Goal: Check status: Check status

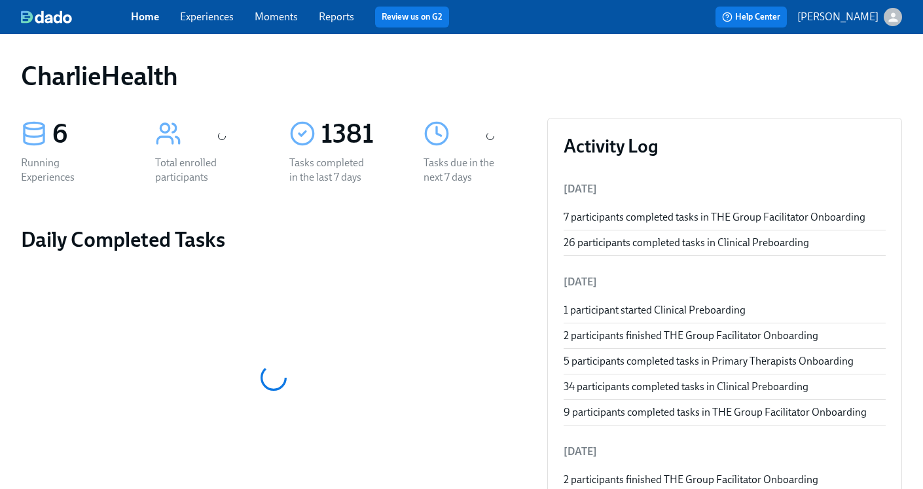
click at [200, 20] on link "Experiences" at bounding box center [207, 16] width 54 height 12
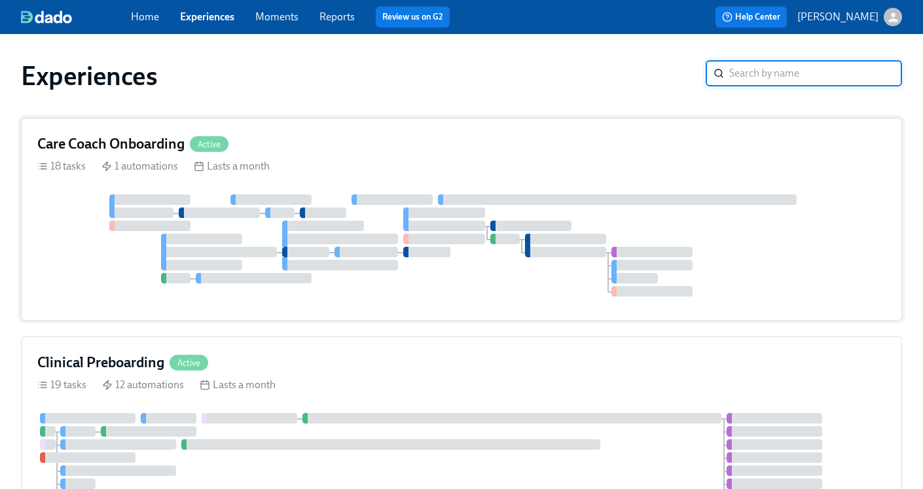
scroll to position [10, 0]
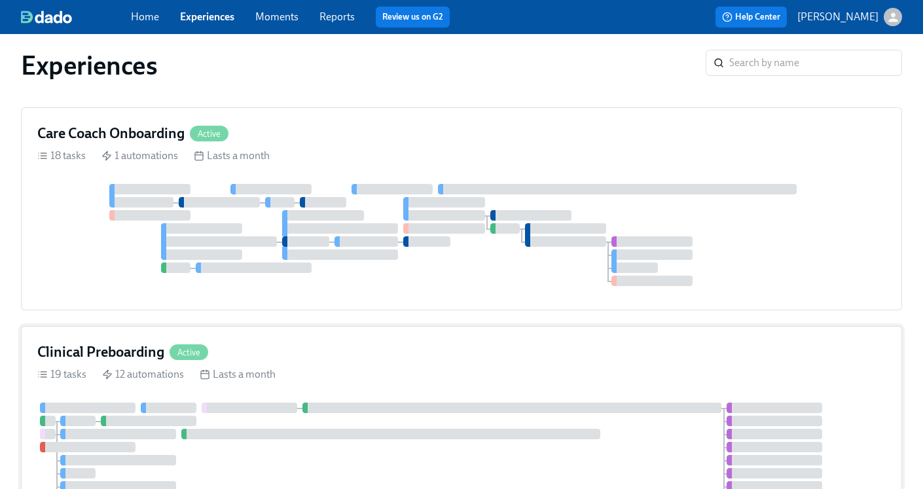
click at [97, 342] on h4 "Clinical Preboarding" at bounding box center [100, 352] width 127 height 20
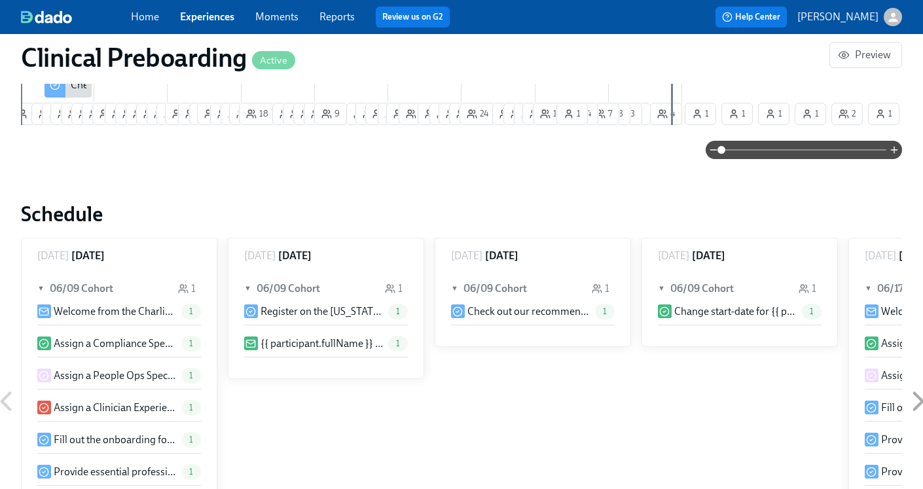
scroll to position [1628, 0]
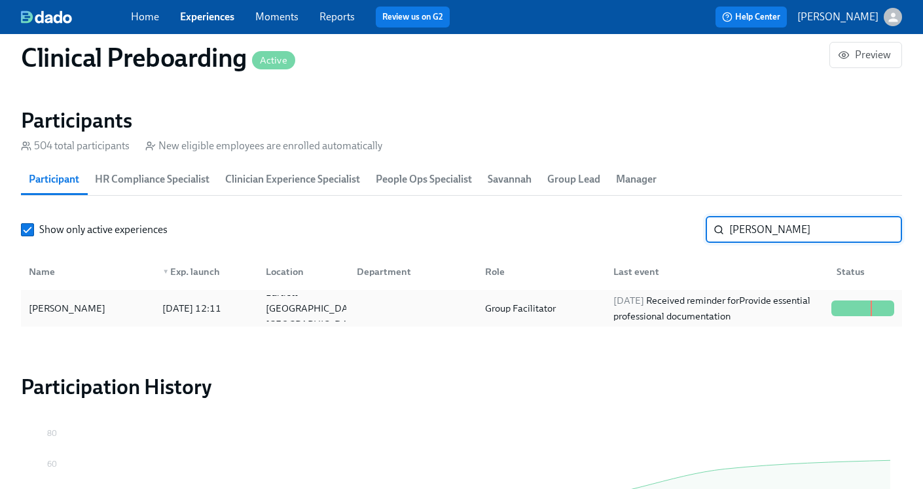
click at [635, 318] on div "[DATE] Received reminder for Provide essential professional documentation" at bounding box center [717, 308] width 218 height 31
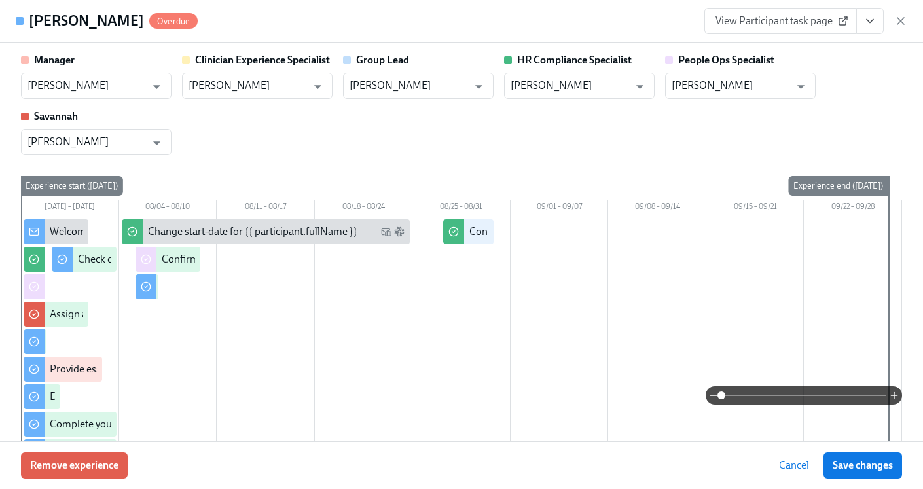
click at [868, 26] on icon "View task page" at bounding box center [870, 20] width 13 height 13
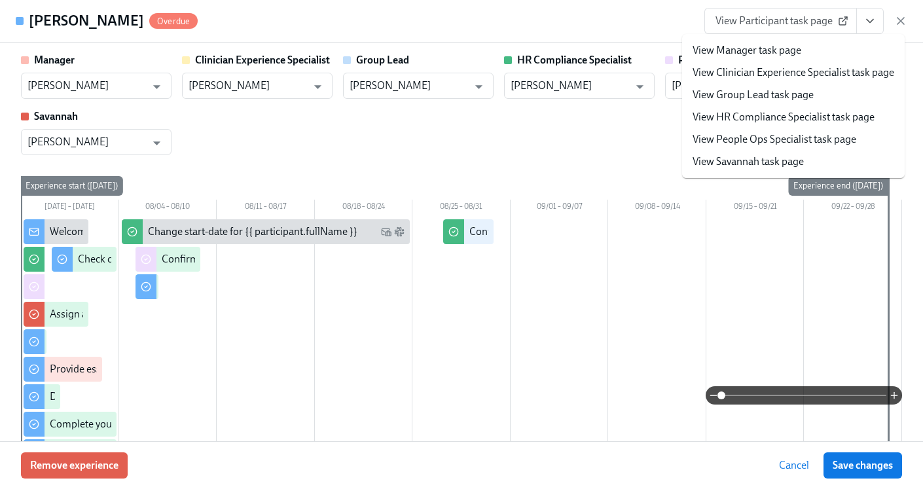
click at [779, 111] on link "View HR Compliance Specialist task page" at bounding box center [784, 117] width 182 height 14
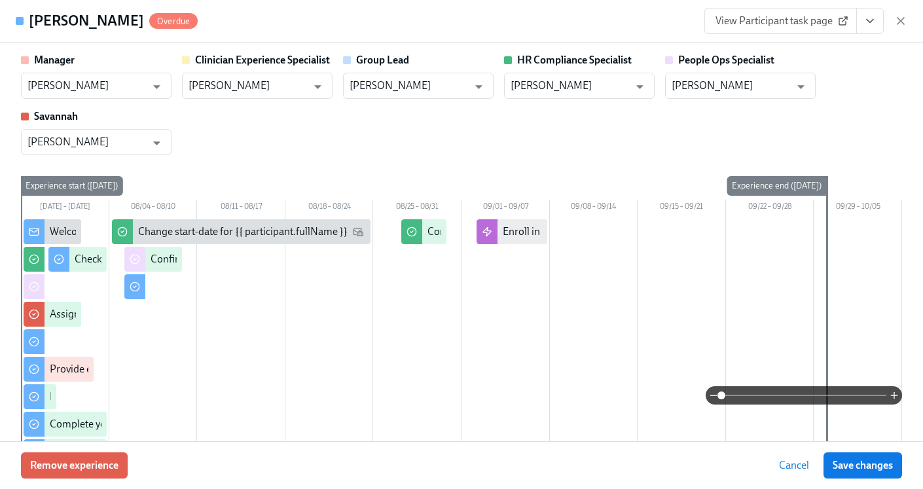
scroll to position [0, 17107]
click at [900, 23] on icon "button" at bounding box center [900, 20] width 13 height 13
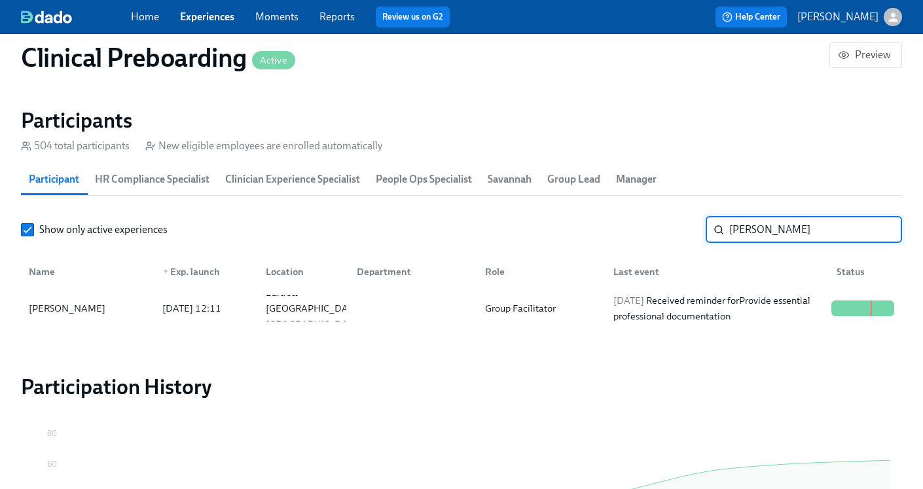
drag, startPoint x: 768, startPoint y: 234, endPoint x: 661, endPoint y: 236, distance: 107.4
click at [661, 236] on div "Show only active experiences [PERSON_NAME] ​" at bounding box center [461, 230] width 881 height 26
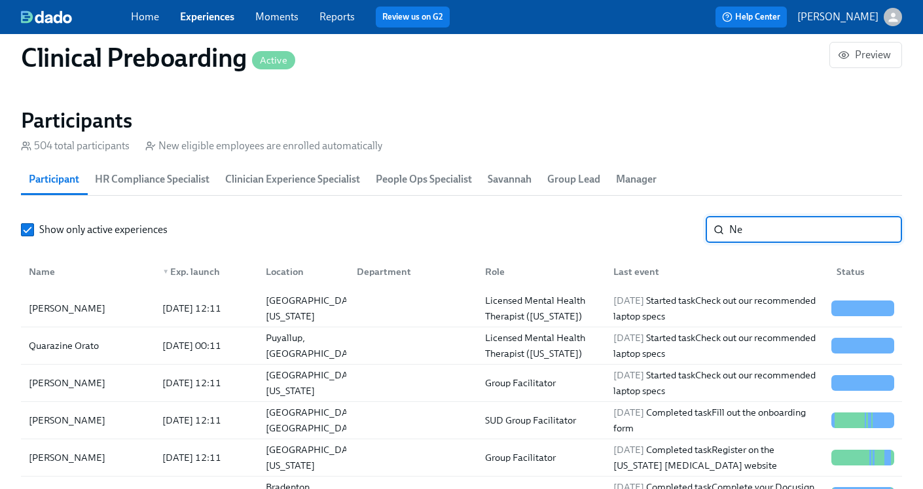
type input "N"
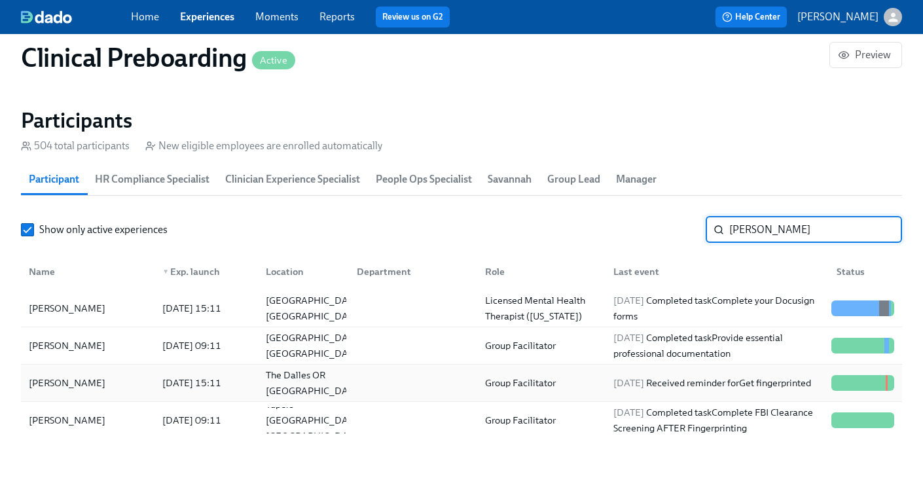
type input "[PERSON_NAME]"
click at [744, 391] on div "[DATE] Received reminder for Get fingerprinted" at bounding box center [712, 383] width 208 height 16
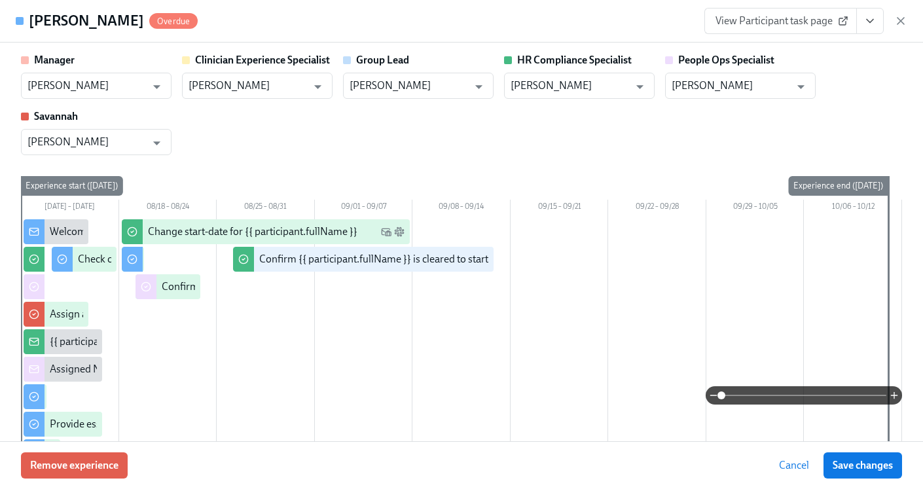
click at [873, 20] on icon "View task page" at bounding box center [870, 20] width 13 height 13
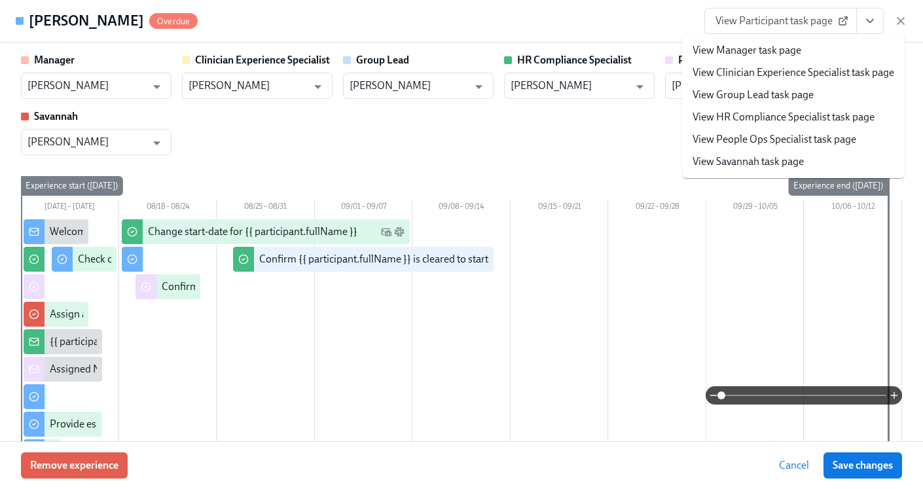
click at [827, 111] on link "View HR Compliance Specialist task page" at bounding box center [784, 117] width 182 height 14
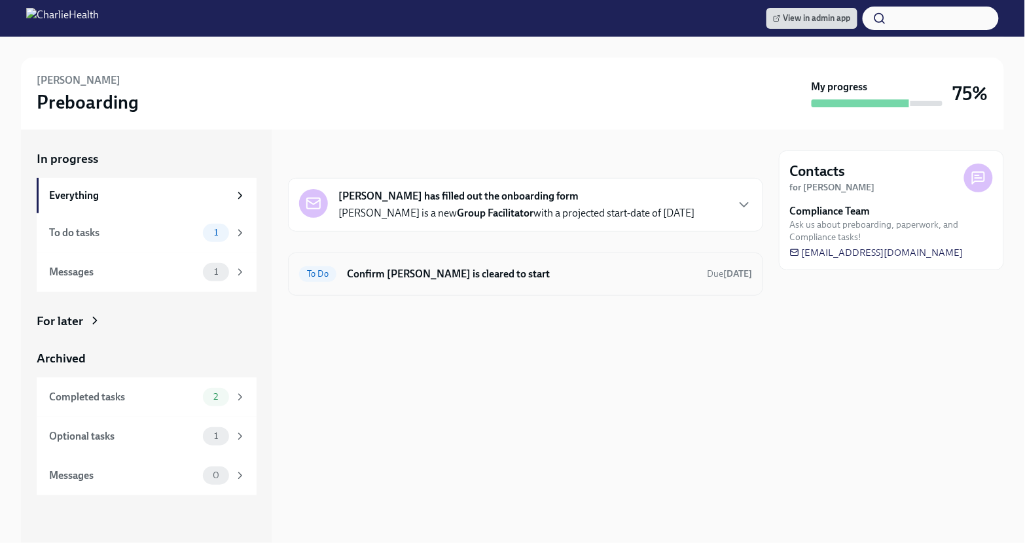
click at [617, 274] on h6 "Confirm Anna Vires is cleared to start" at bounding box center [522, 274] width 350 height 14
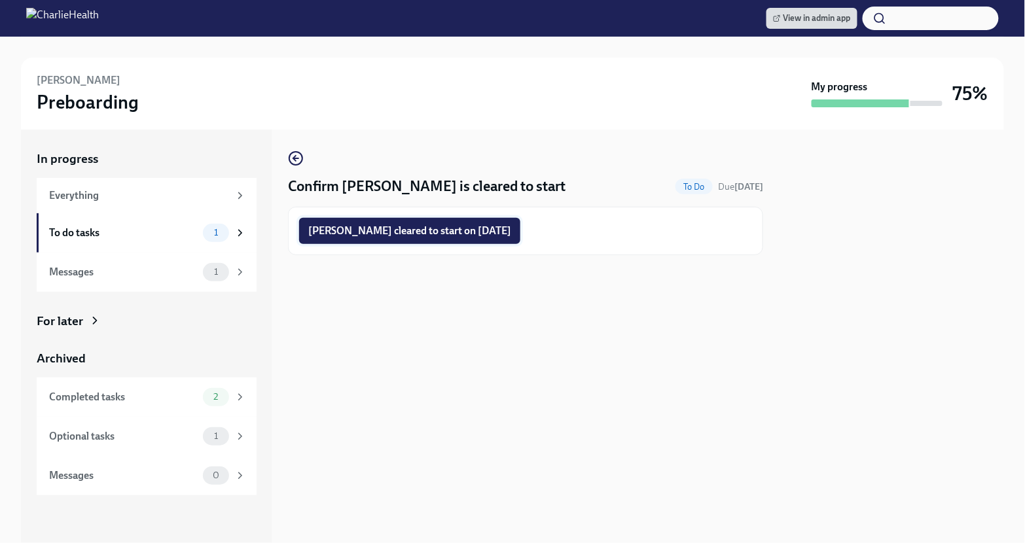
click at [482, 242] on button "Anna Vires cleared to start on 09/02/2025" at bounding box center [409, 231] width 221 height 26
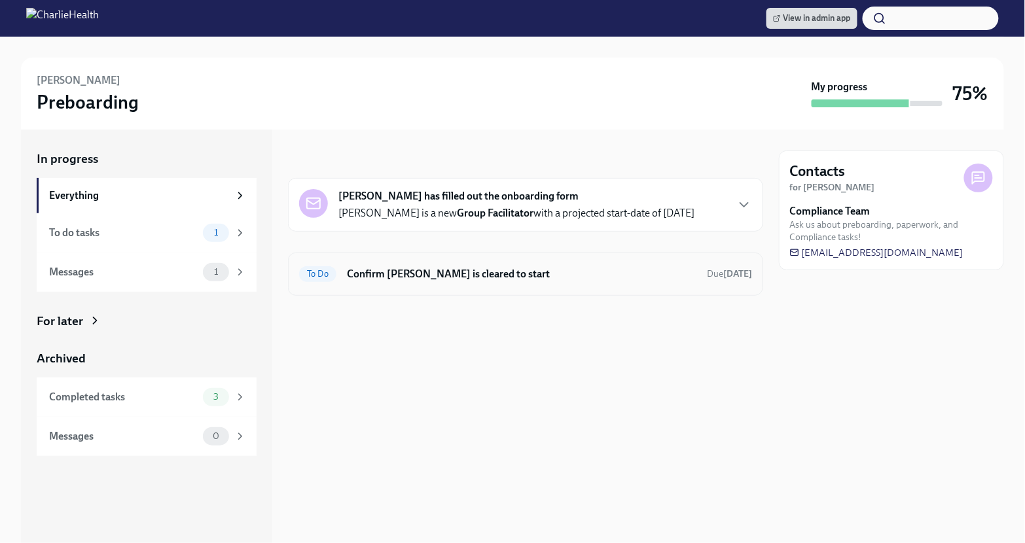
click at [501, 273] on h6 "Confirm [PERSON_NAME] is cleared to start" at bounding box center [522, 274] width 350 height 14
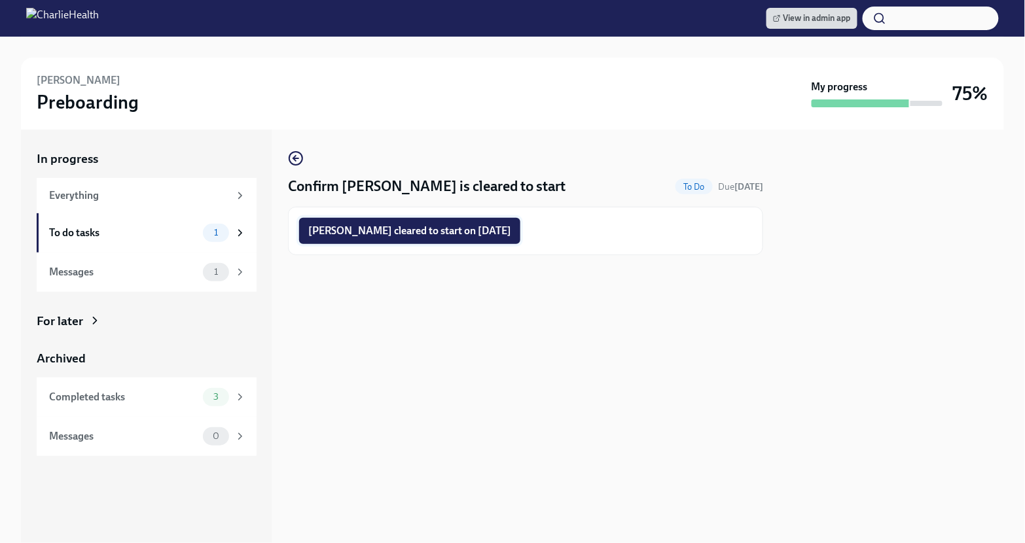
click at [416, 235] on span "Lena Lindhorst cleared to start on 09/02/2025" at bounding box center [409, 231] width 203 height 13
